Goal: Navigation & Orientation: Find specific page/section

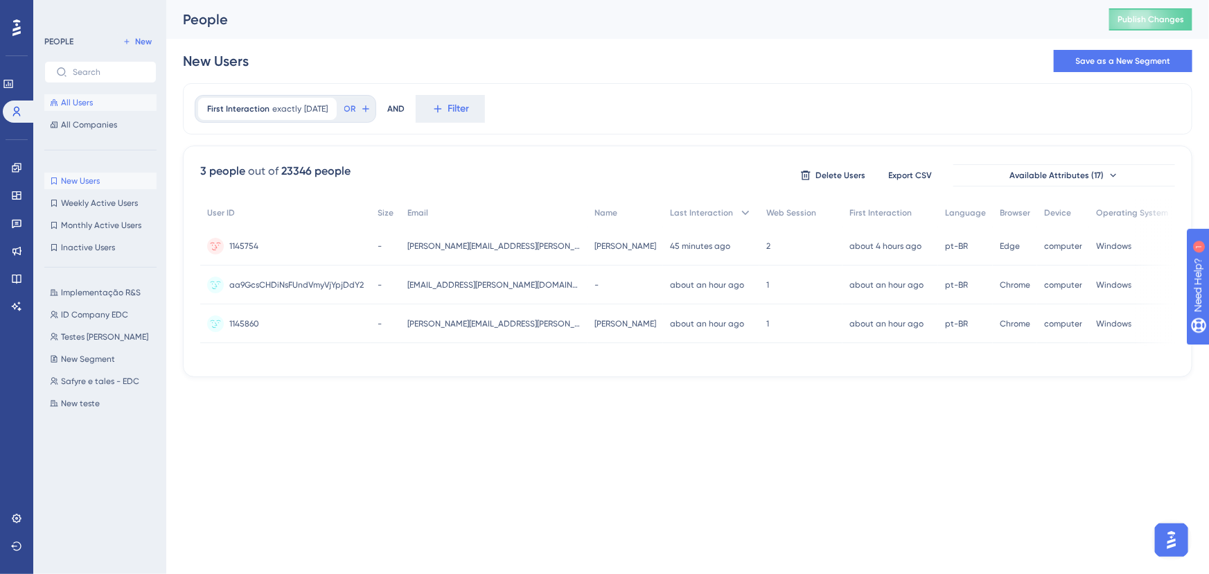
click at [85, 105] on span "All Users" at bounding box center [77, 102] width 32 height 11
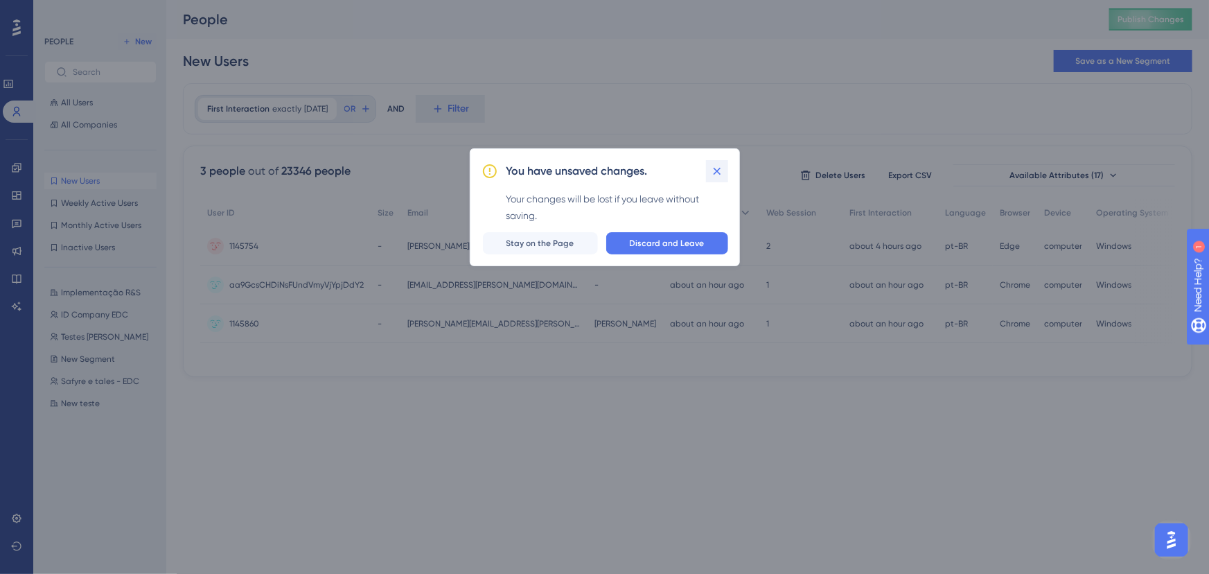
click at [722, 168] on icon at bounding box center [717, 171] width 14 height 14
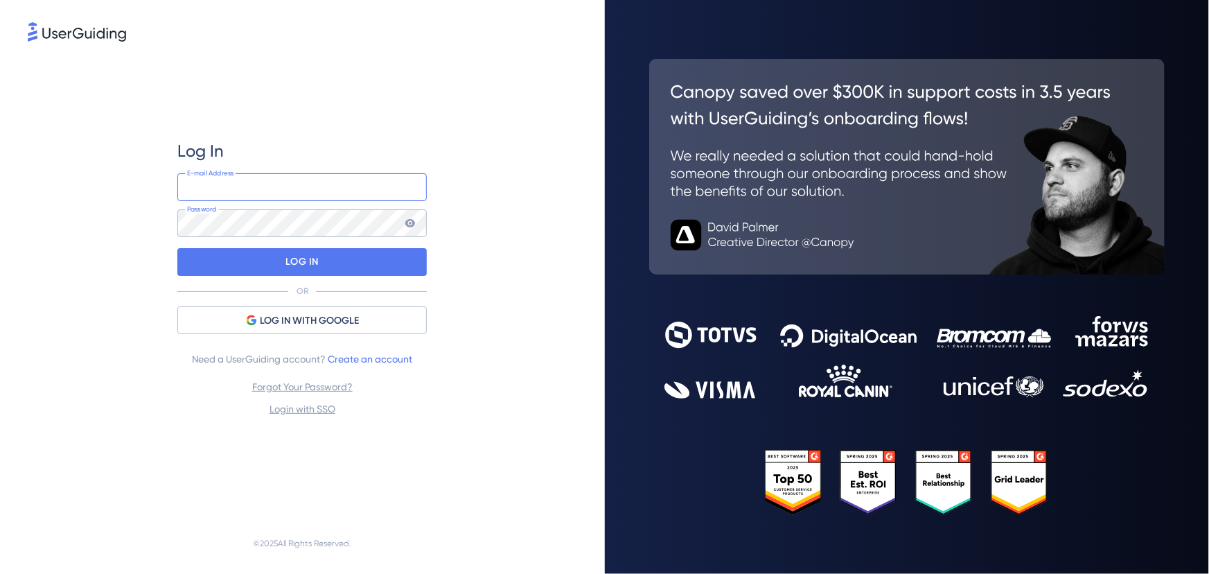
type input "tales.colombini@gupy.com.br"
click at [301, 276] on div "Log In tales.colombini@gupy.com.br E-mail Address Password LOG IN OR LOG IN WIT…" at bounding box center [301, 278] width 249 height 277
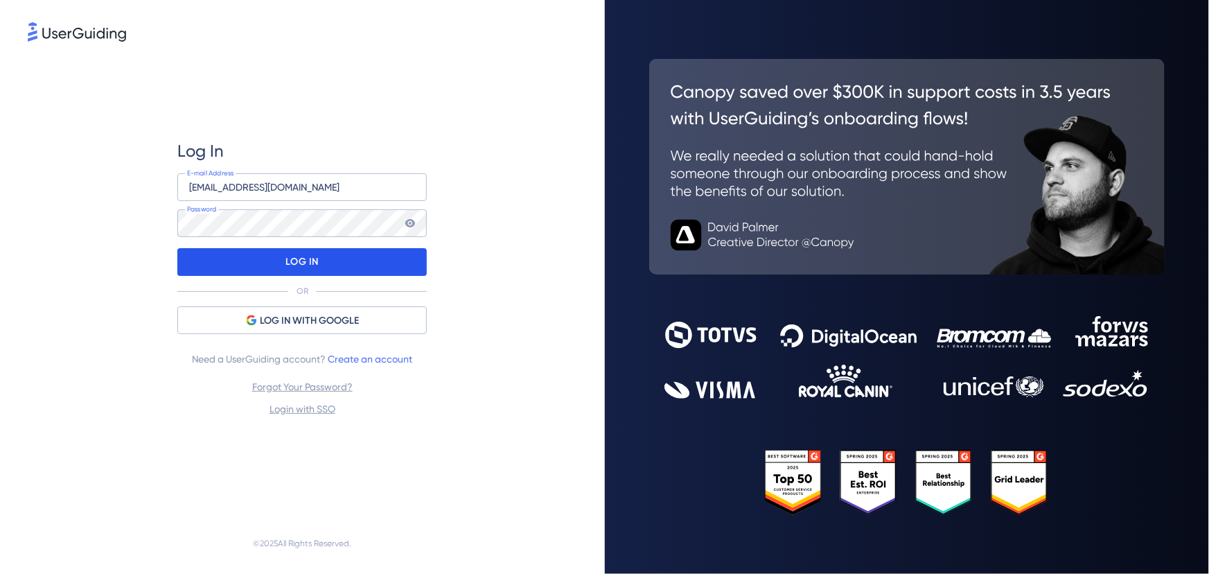
click at [308, 260] on p "LOG IN" at bounding box center [302, 262] width 33 height 22
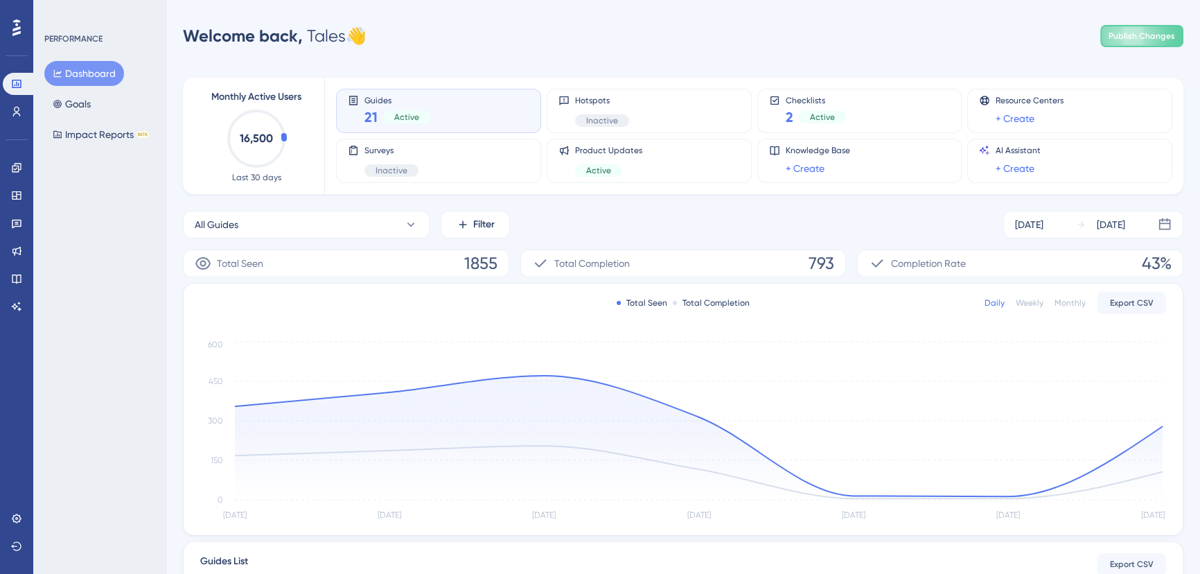
click at [963, 258] on span "Completion Rate" at bounding box center [928, 263] width 75 height 17
